Goal: Information Seeking & Learning: Learn about a topic

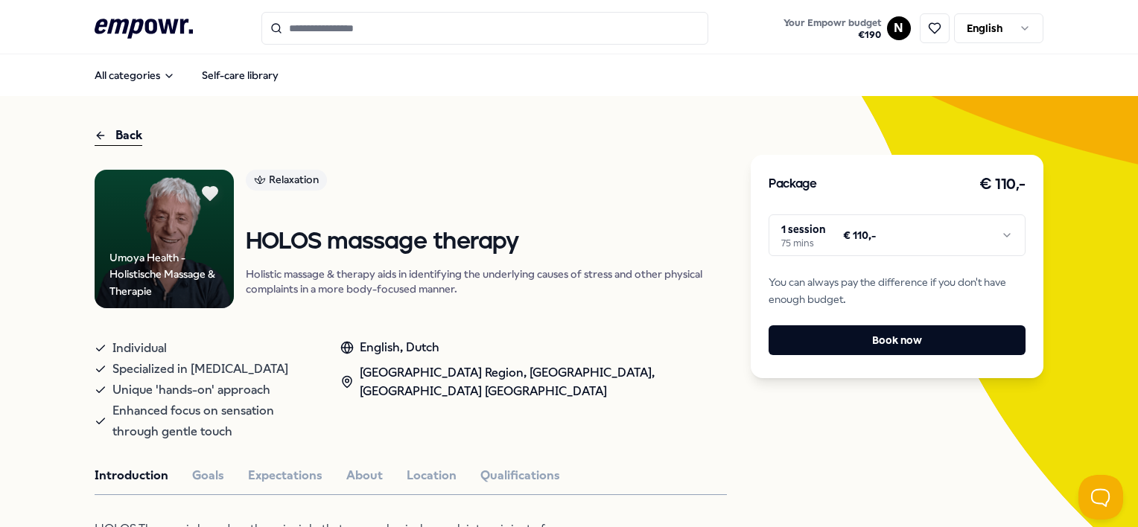
click at [994, 236] on html ".empowr-logo_svg__cls-1{fill:#03032f} Your Empowr budget € 190 N English All ca…" at bounding box center [569, 263] width 1138 height 527
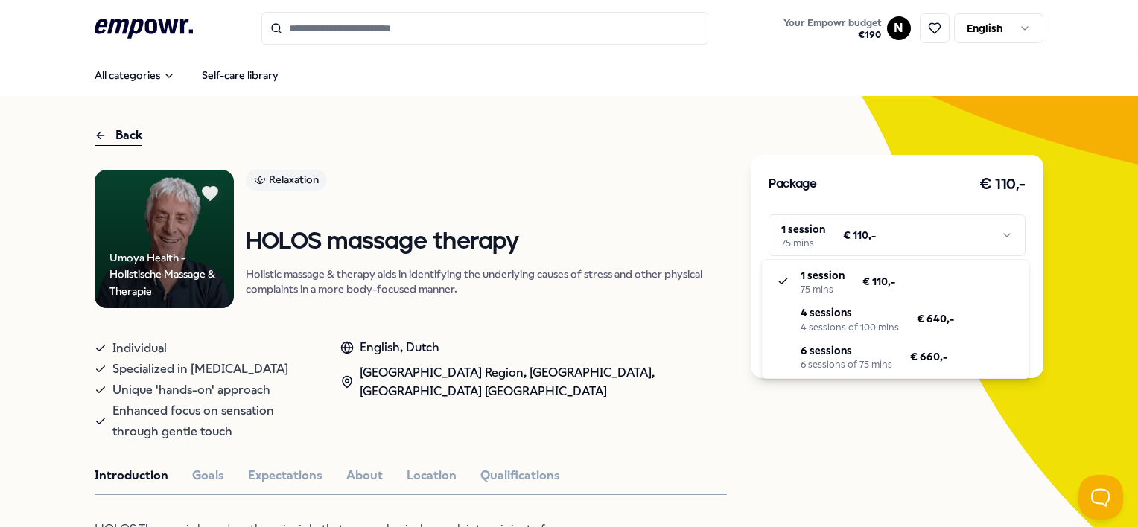
click at [992, 238] on html ".empowr-logo_svg__cls-1{fill:#03032f} Your Empowr budget € 190 N English All ca…" at bounding box center [569, 263] width 1138 height 527
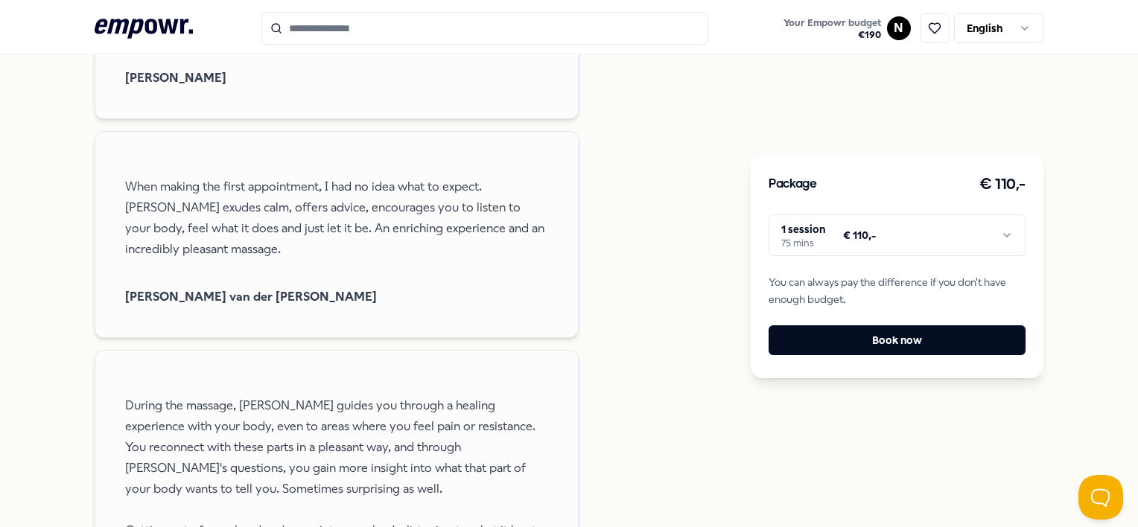
scroll to position [1748, 0]
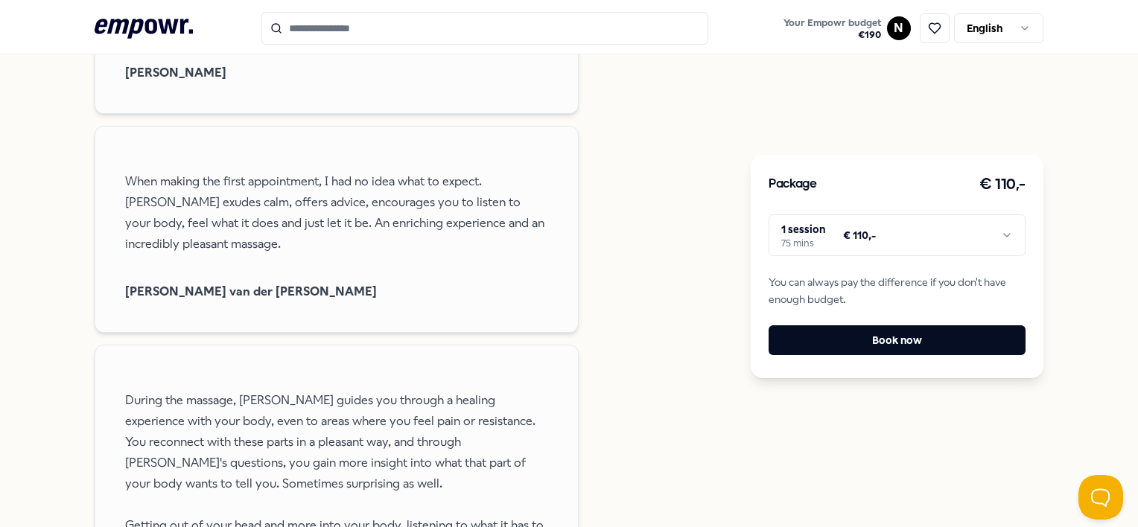
click at [637, 404] on div "Reviews You have been diagnosed with [MEDICAL_DATA] and have been told to live …" at bounding box center [411, 397] width 632 height 1601
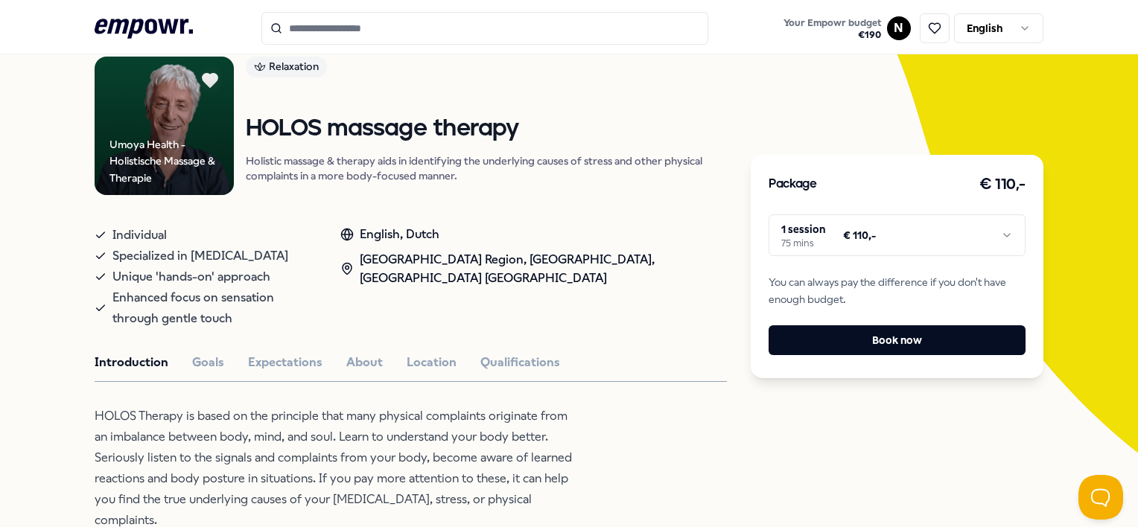
scroll to position [0, 0]
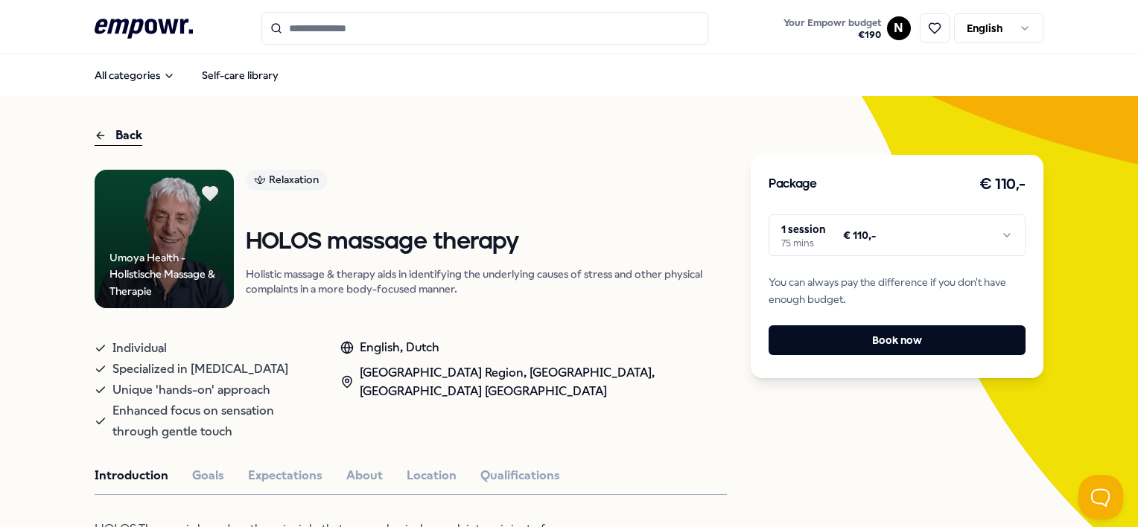
click at [290, 466] on button "Expectations" at bounding box center [285, 475] width 74 height 19
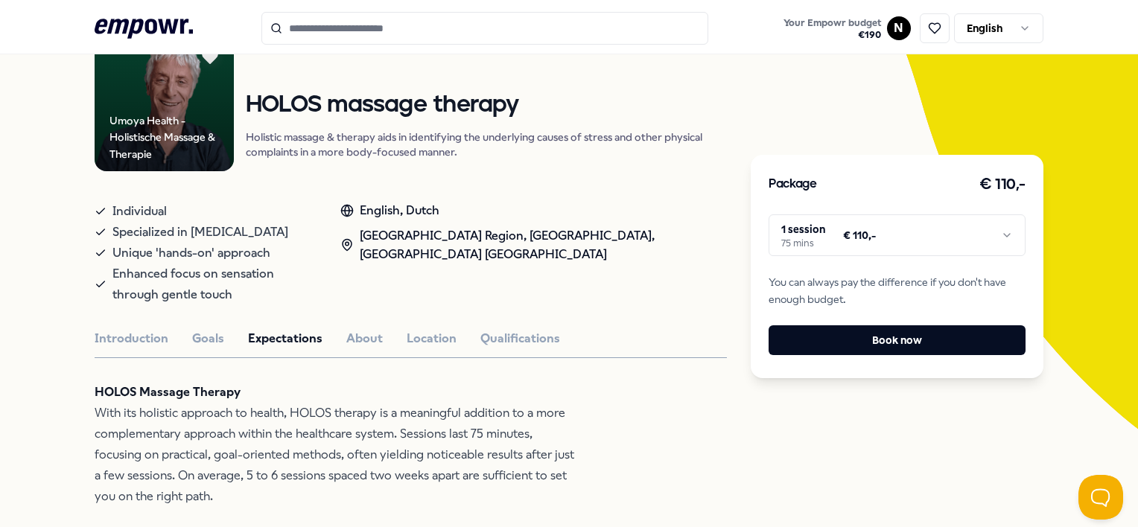
scroll to position [40, 0]
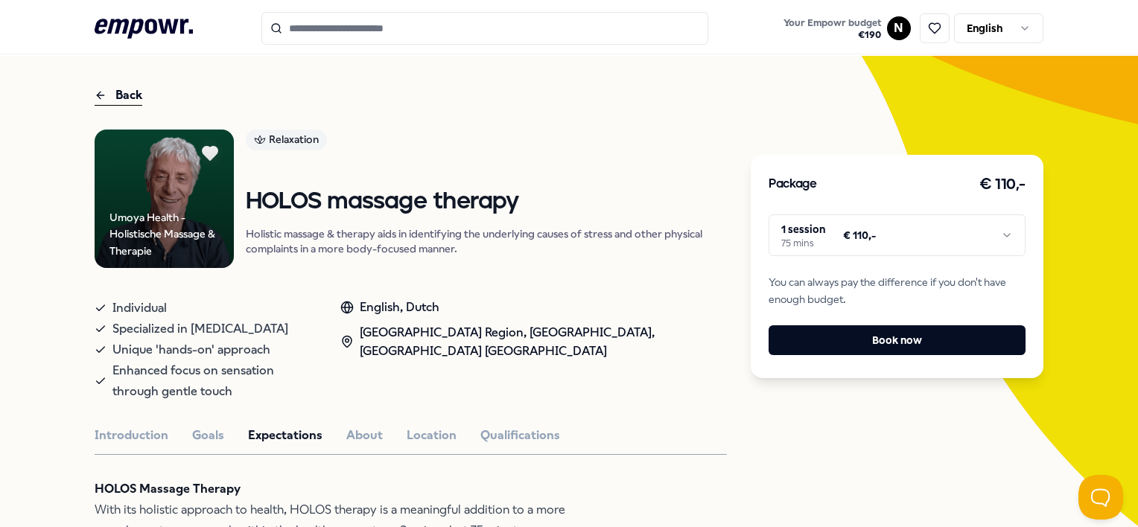
drag, startPoint x: 401, startPoint y: 298, endPoint x: 325, endPoint y: 76, distance: 234.7
drag, startPoint x: 426, startPoint y: 421, endPoint x: 422, endPoint y: 405, distance: 16.8
drag, startPoint x: 422, startPoint y: 405, endPoint x: 416, endPoint y: 410, distance: 7.9
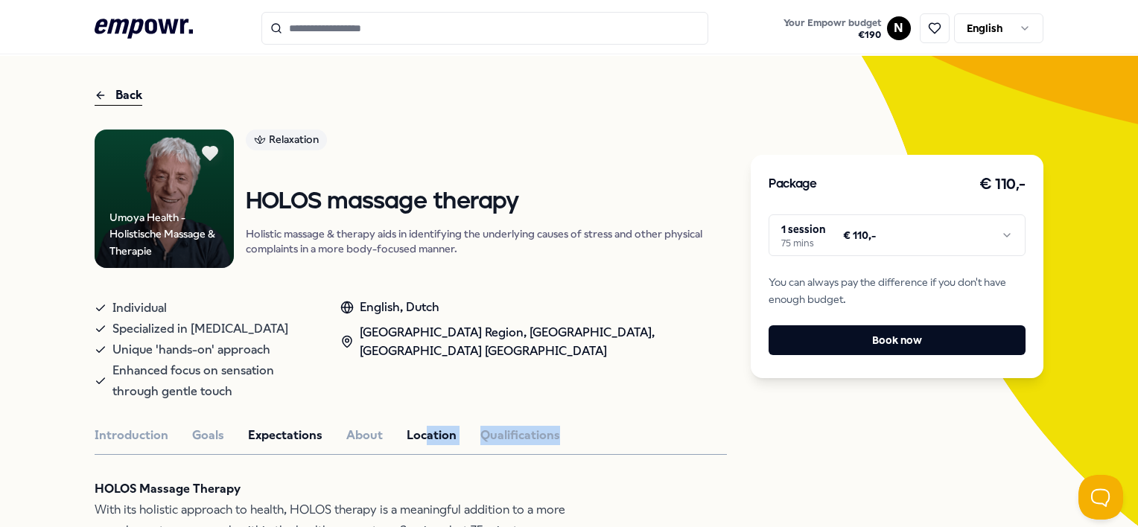
click at [416, 426] on button "Location" at bounding box center [431, 435] width 50 height 19
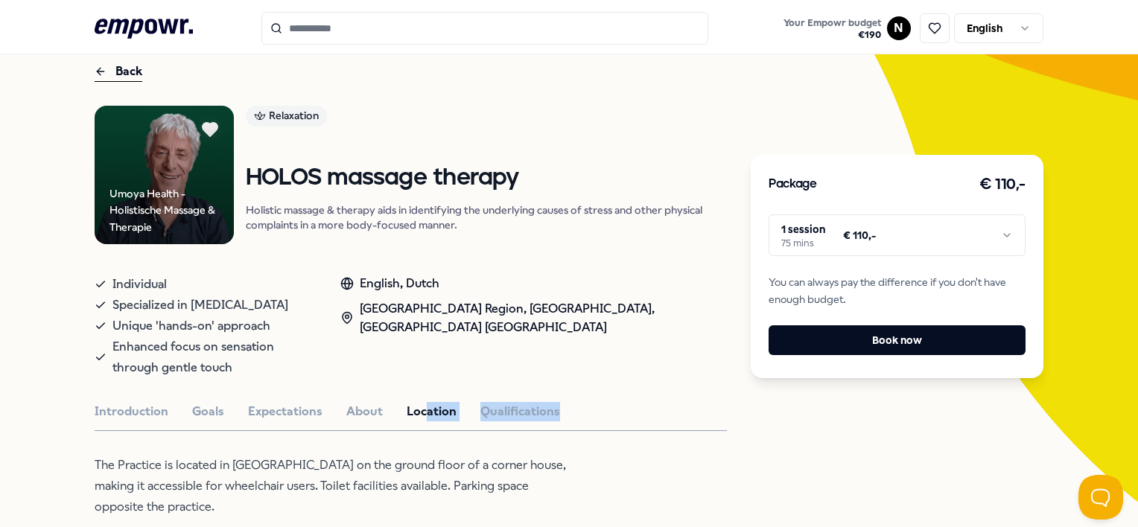
scroll to position [63, 0]
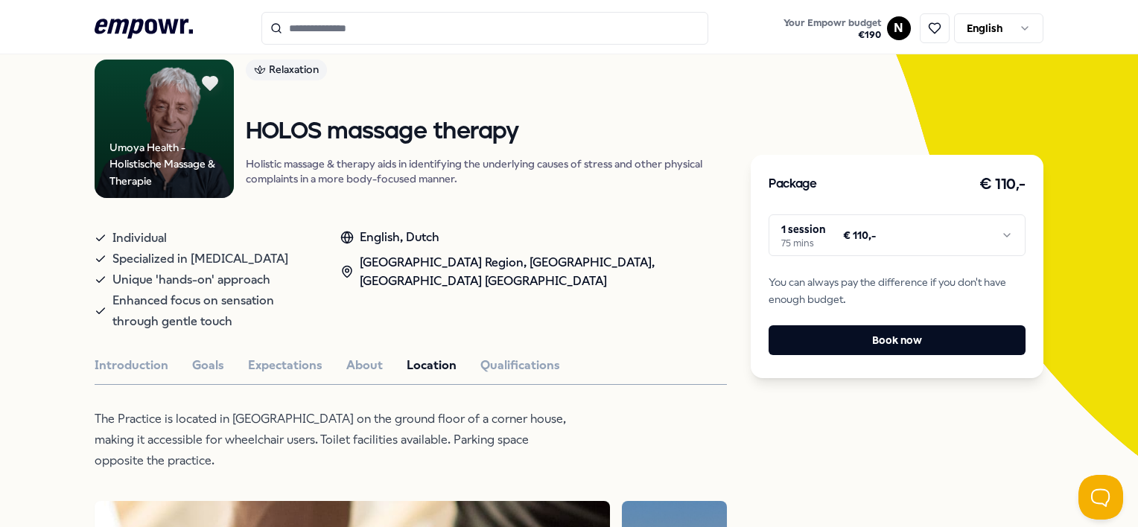
drag, startPoint x: 122, startPoint y: 66, endPoint x: 730, endPoint y: 68, distance: 608.2
